Goal: Information Seeking & Learning: Learn about a topic

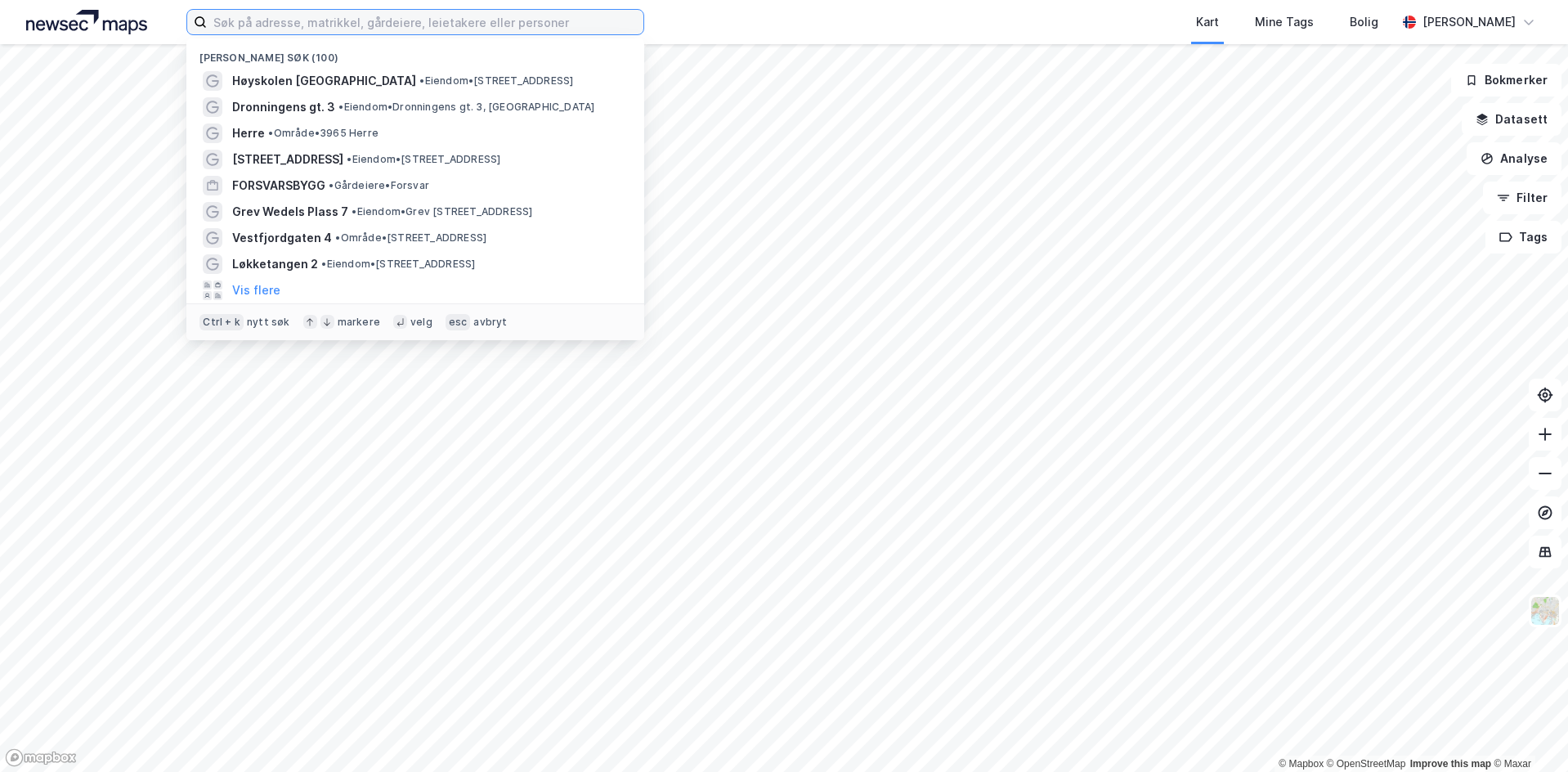
click at [350, 26] on input at bounding box center [424, 22] width 436 height 24
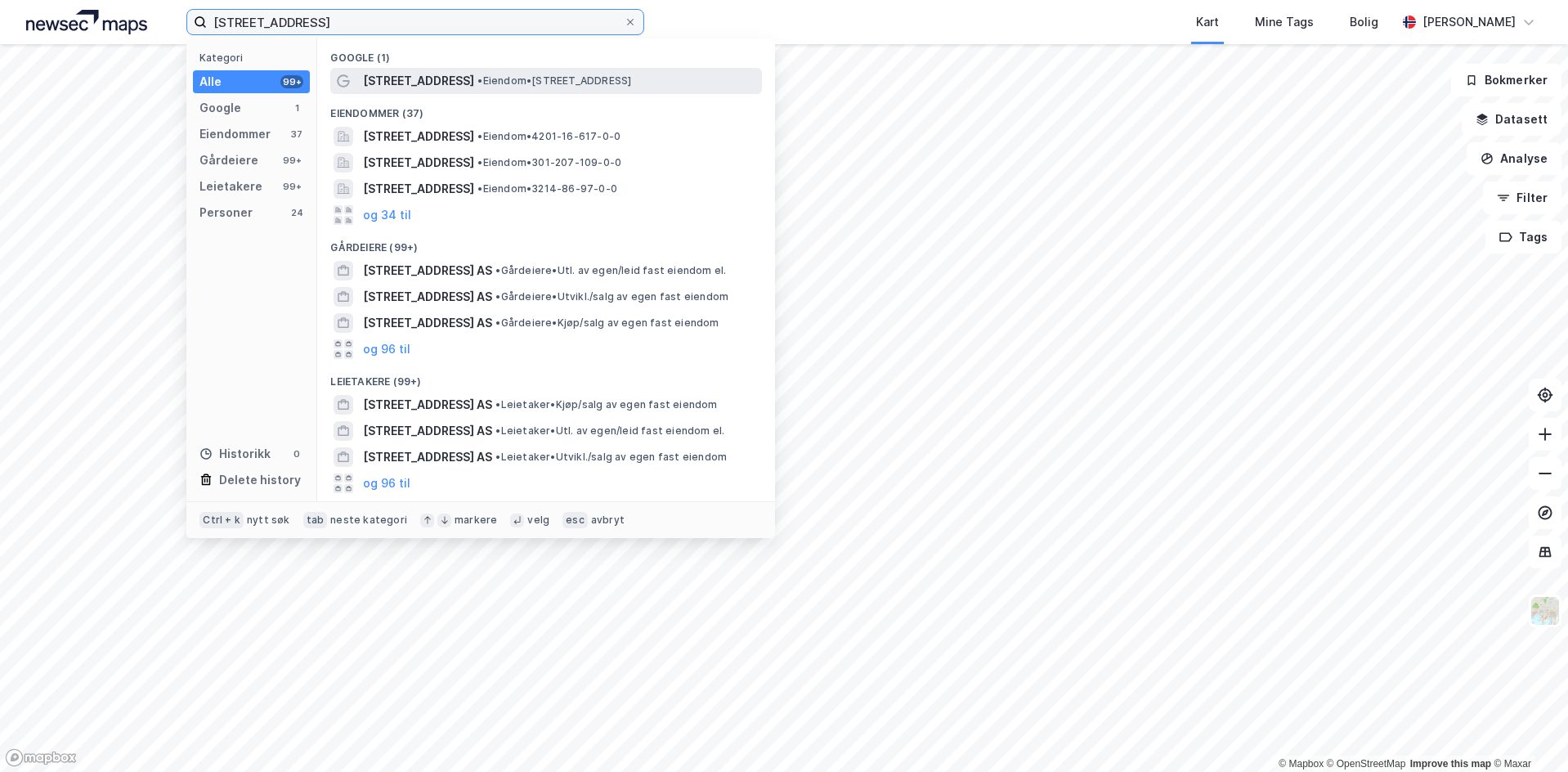
type input "[STREET_ADDRESS]"
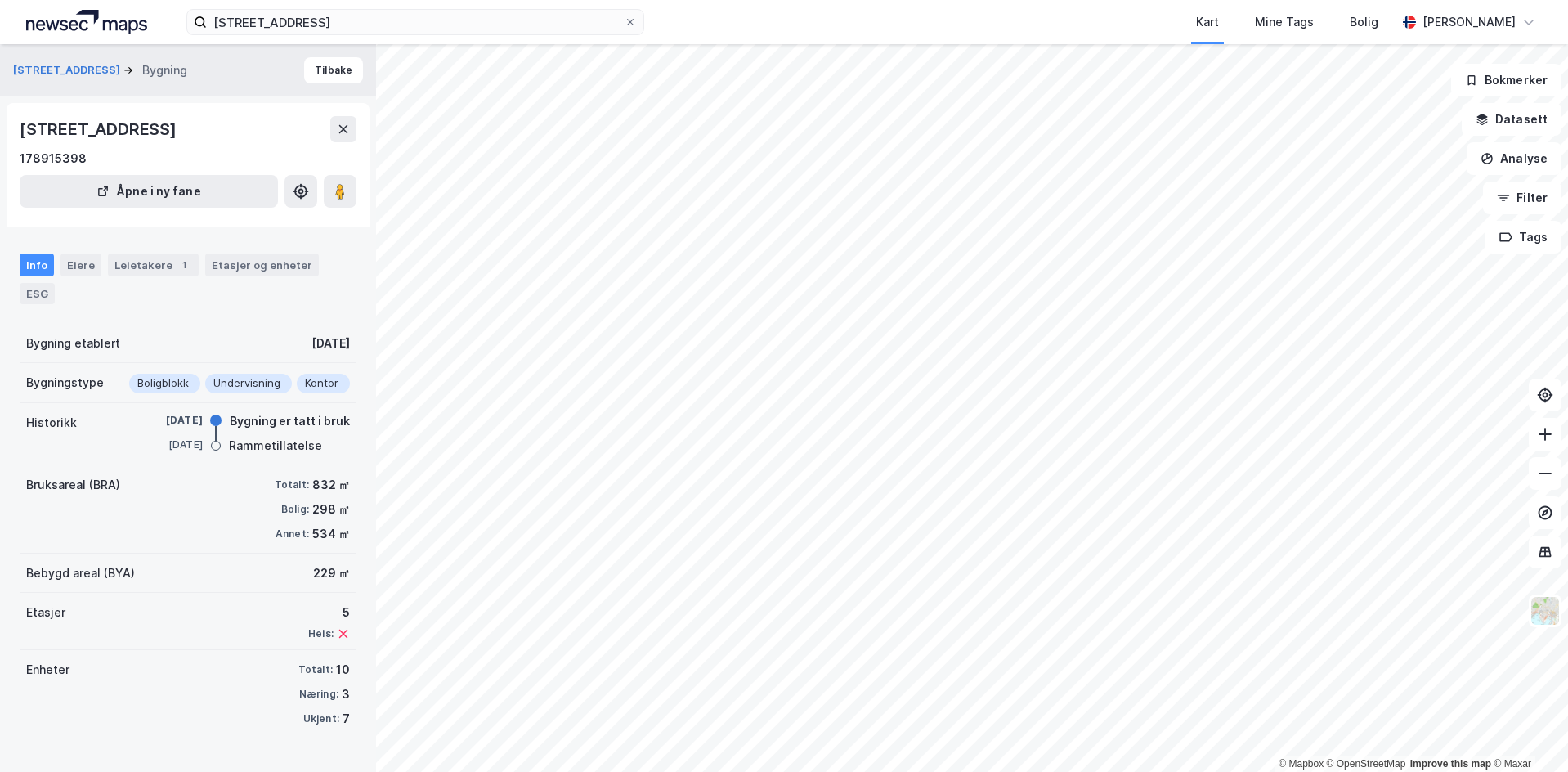
drag, startPoint x: 169, startPoint y: 455, endPoint x: 194, endPoint y: 455, distance: 25.0
click at [182, 431] on div "[DATE]" at bounding box center [169, 422] width 65 height 18
click at [167, 428] on div "[DATE]" at bounding box center [169, 420] width 65 height 15
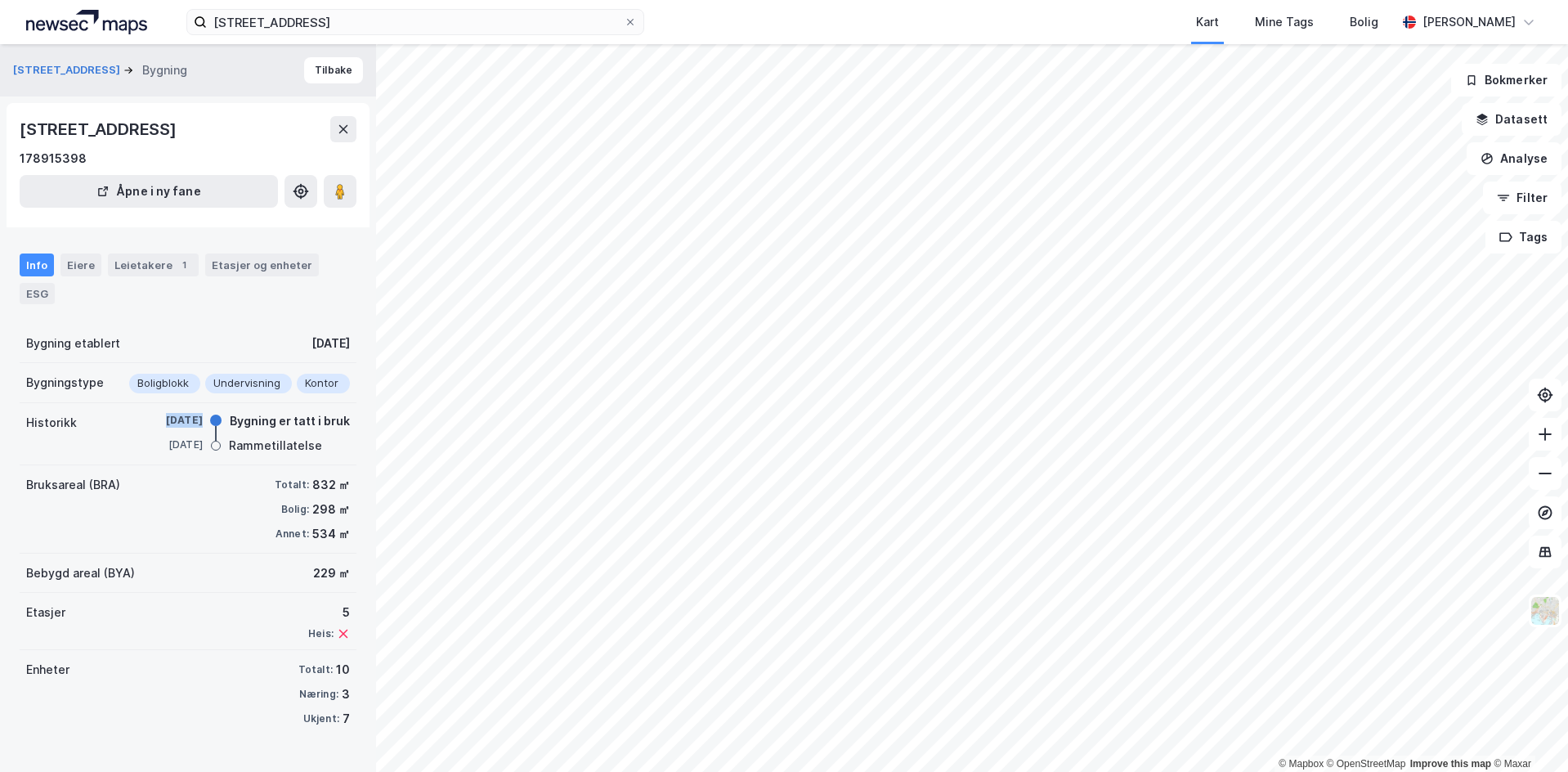
click at [167, 428] on div "[DATE]" at bounding box center [169, 420] width 65 height 15
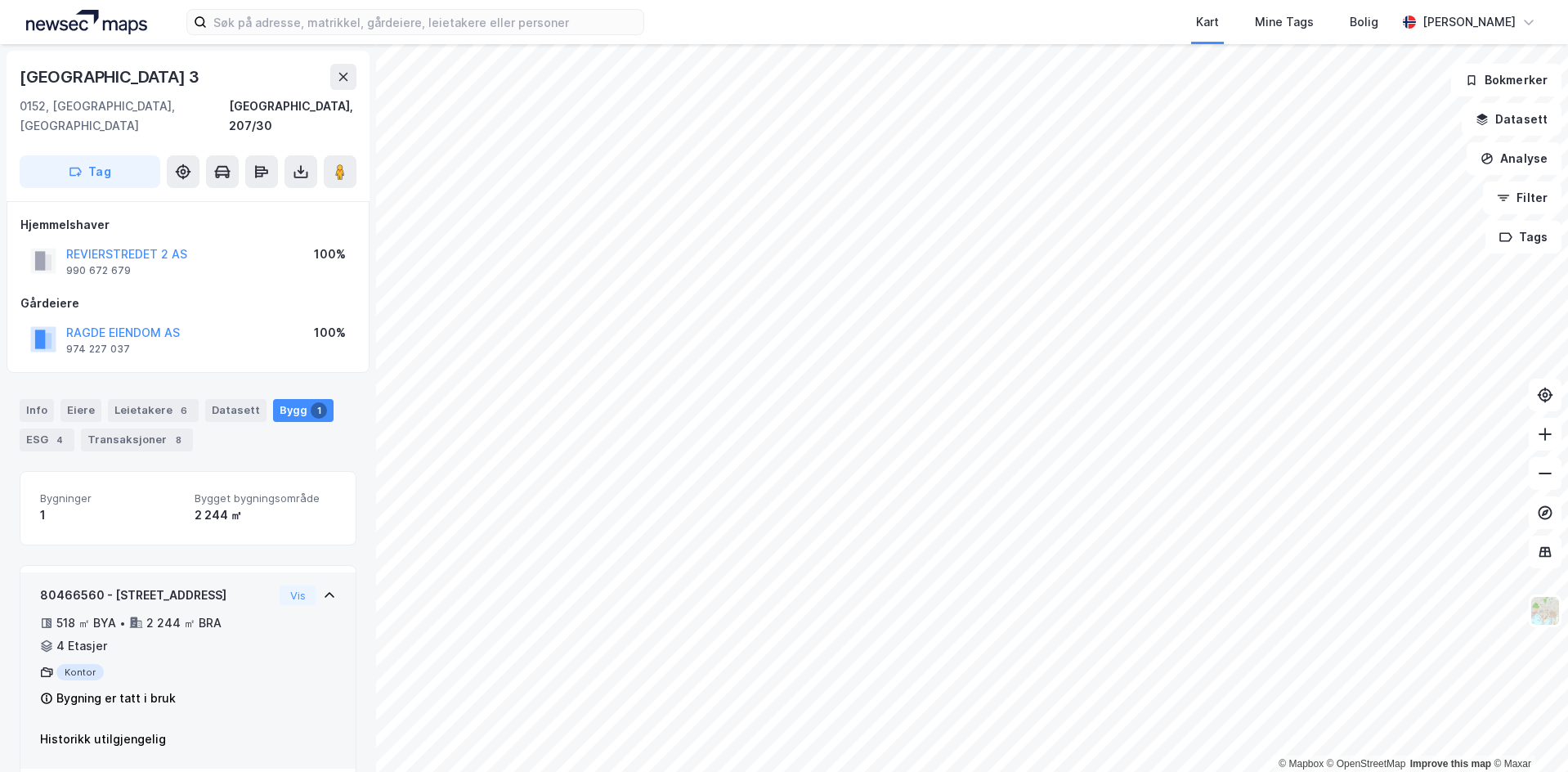
scroll to position [4, 0]
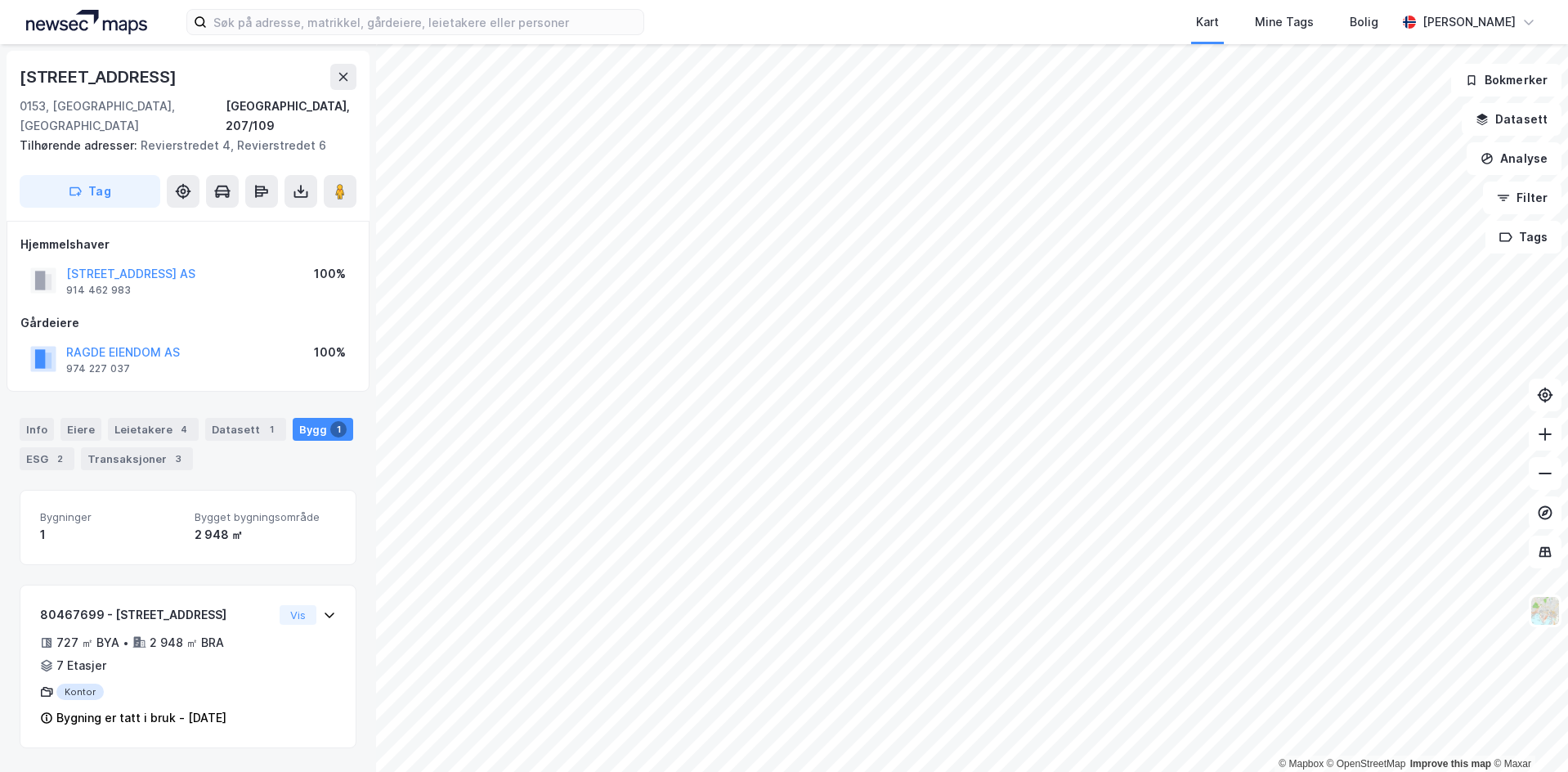
click at [47, 82] on div "[STREET_ADDRESS]" at bounding box center [100, 77] width 160 height 26
